Goal: Task Accomplishment & Management: Use online tool/utility

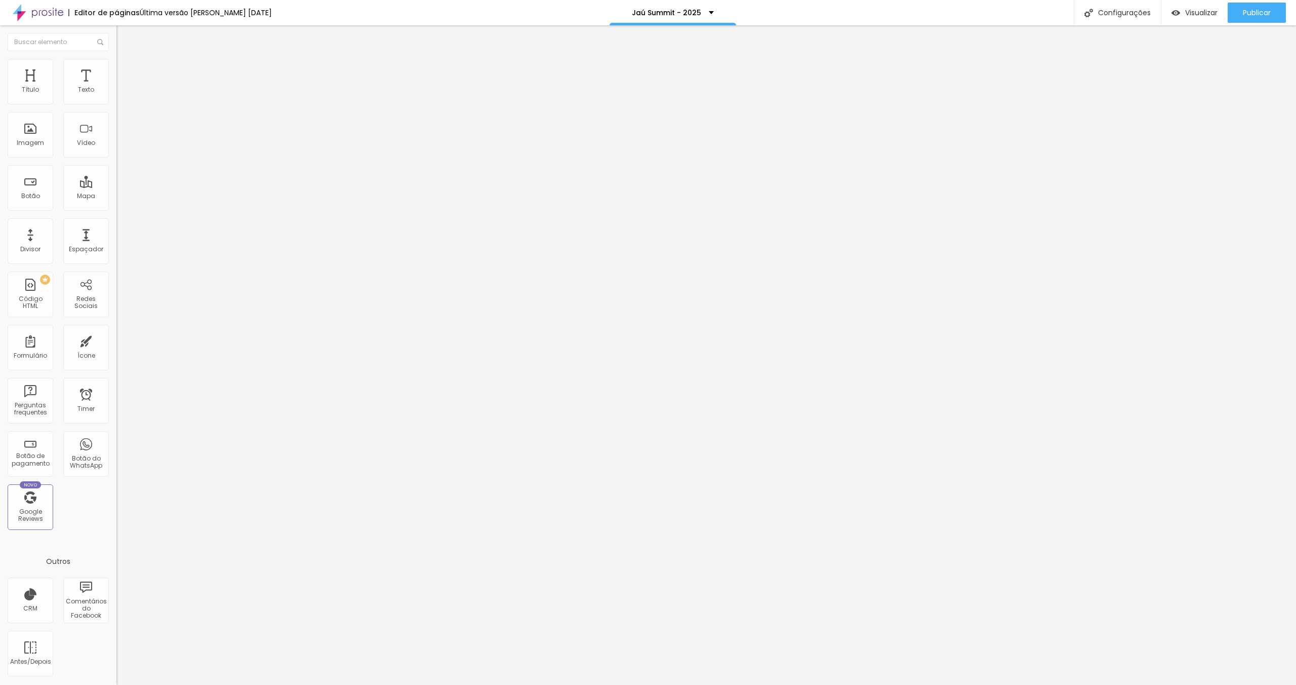
click at [116, 87] on span "Trocar imagem" at bounding box center [143, 82] width 55 height 9
drag, startPoint x: 481, startPoint y: 91, endPoint x: 222, endPoint y: 126, distance: 261.1
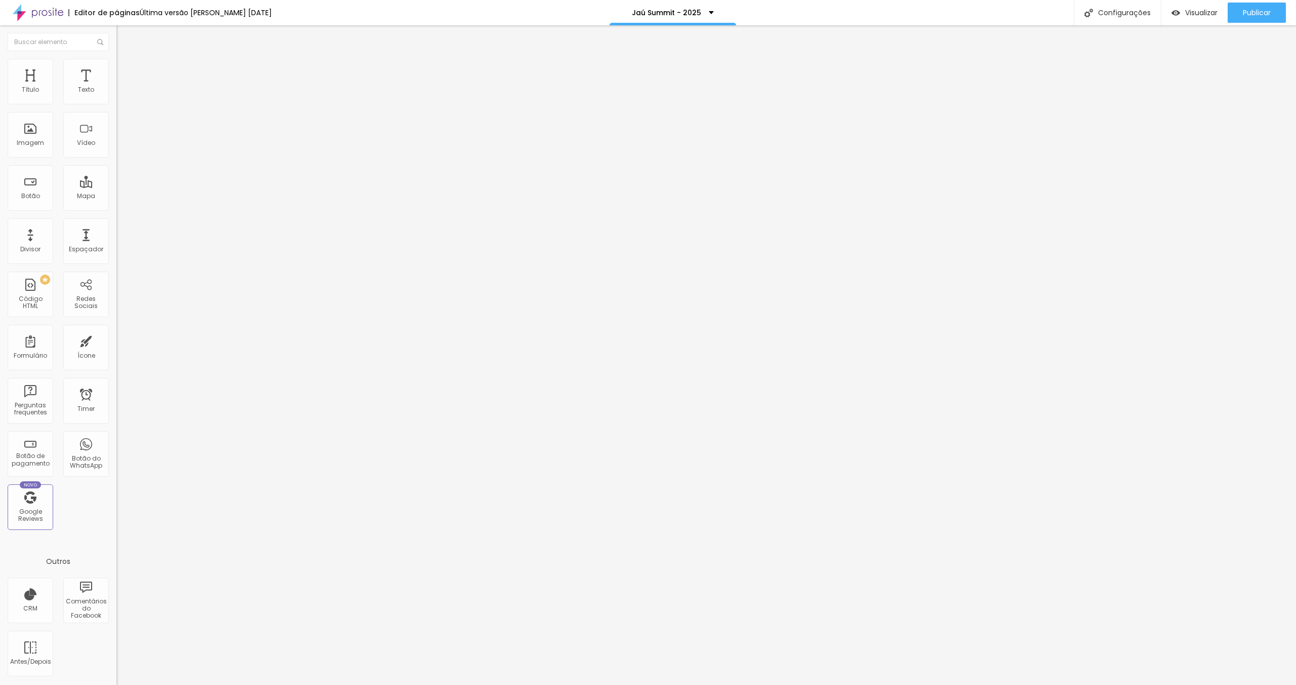
drag, startPoint x: 91, startPoint y: 65, endPoint x: 88, endPoint y: 119, distance: 54.3
click at [126, 71] on span "Avançado" at bounding box center [142, 75] width 33 height 9
click at [116, 429] on li "Celular" at bounding box center [174, 432] width 116 height 6
drag, startPoint x: 97, startPoint y: 226, endPoint x: 102, endPoint y: 241, distance: 15.5
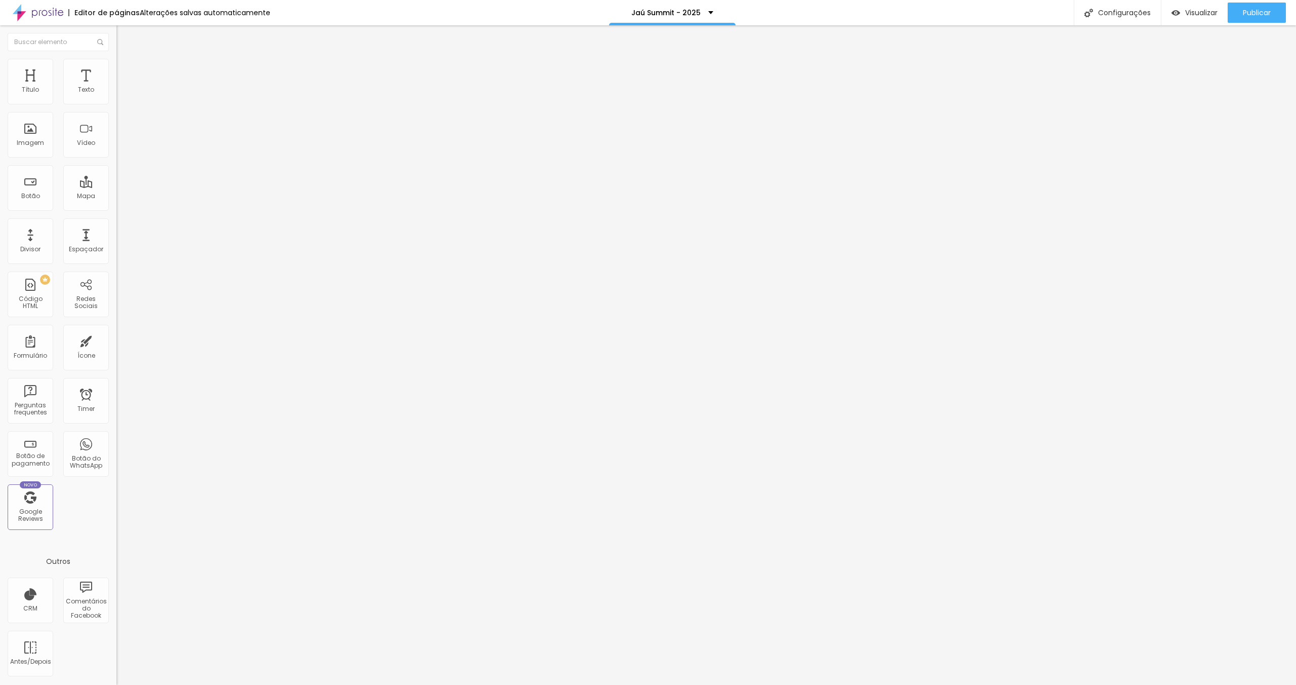
click at [116, 435] on div at bounding box center [174, 435] width 116 height 0
drag, startPoint x: 102, startPoint y: 244, endPoint x: 106, endPoint y: 260, distance: 17.1
click at [116, 442] on div at bounding box center [174, 442] width 116 height 0
click at [116, 448] on div at bounding box center [174, 448] width 116 height 0
drag, startPoint x: 60, startPoint y: 276, endPoint x: 0, endPoint y: 269, distance: 60.6
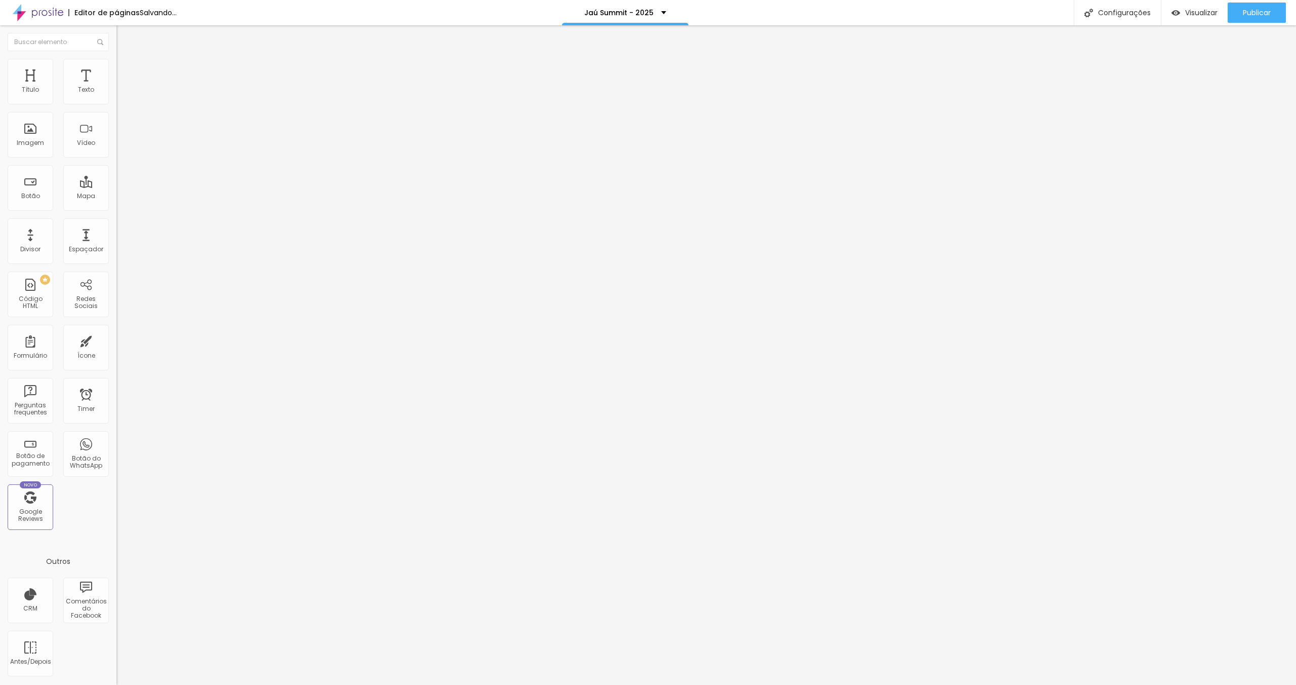
click at [116, 231] on div "Trocar imagem Descrição da imagem (Alt) Alinhamento Proporção Original Cinema 1…" at bounding box center [174, 155] width 116 height 152
